Goal: Find specific page/section: Find specific page/section

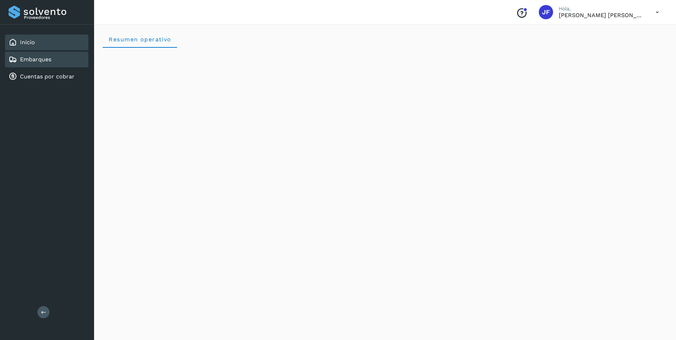
click at [41, 61] on link "Embarques" at bounding box center [35, 59] width 31 height 7
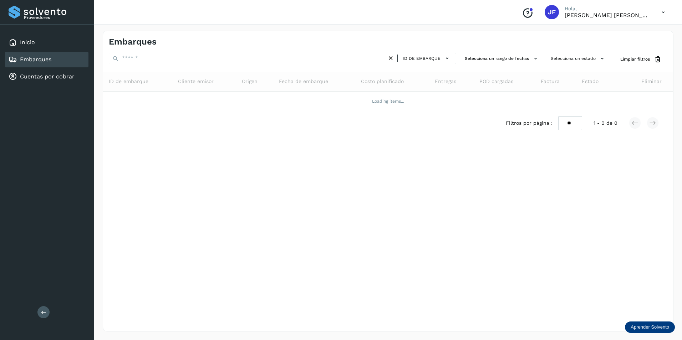
click at [31, 63] on link "Embarques" at bounding box center [35, 59] width 31 height 7
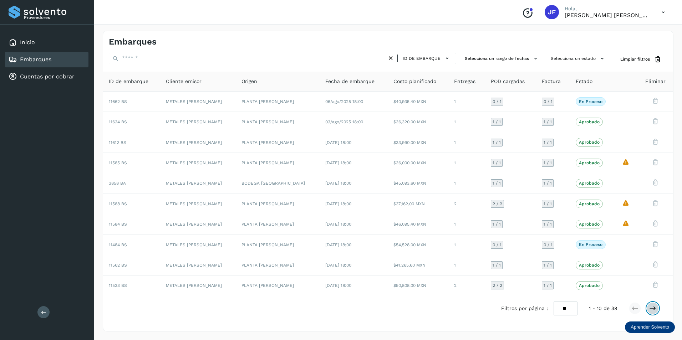
click at [654, 308] on icon at bounding box center [652, 308] width 7 height 7
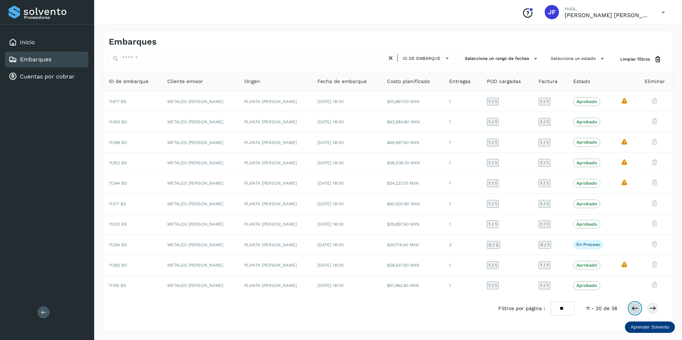
click at [635, 311] on icon at bounding box center [634, 308] width 7 height 7
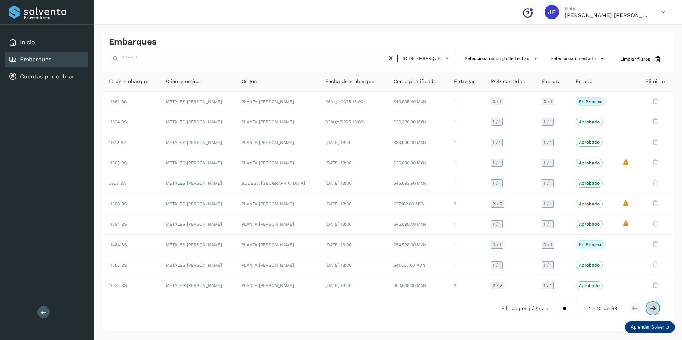
click at [653, 308] on icon at bounding box center [652, 308] width 7 height 7
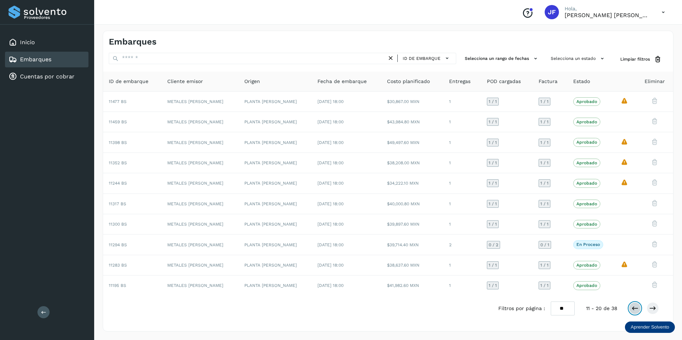
click at [629, 308] on button at bounding box center [634, 308] width 12 height 12
